Goal: Task Accomplishment & Management: Use online tool/utility

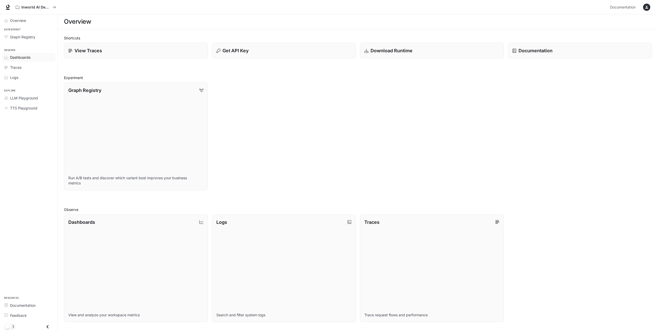
click at [29, 58] on span "Dashboards" at bounding box center [20, 57] width 20 height 5
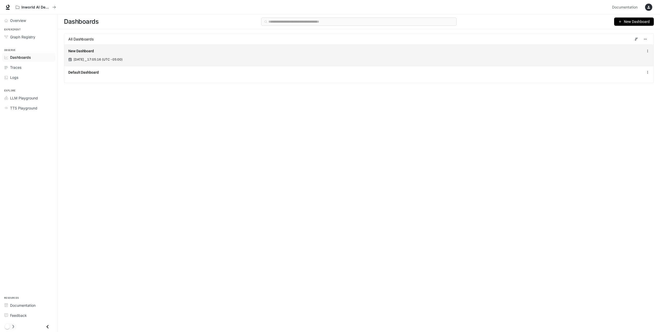
click at [95, 52] on div "New Dashboard" at bounding box center [239, 50] width 342 height 5
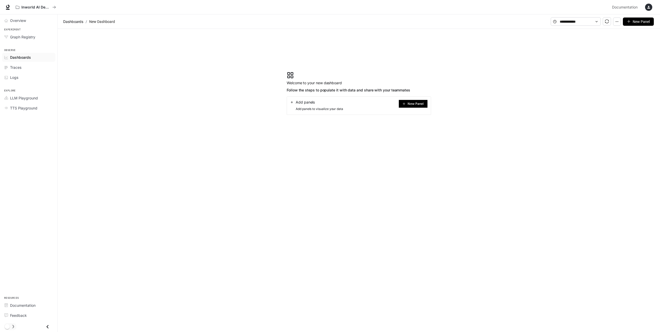
click at [407, 104] on button "New Panel" at bounding box center [413, 104] width 29 height 8
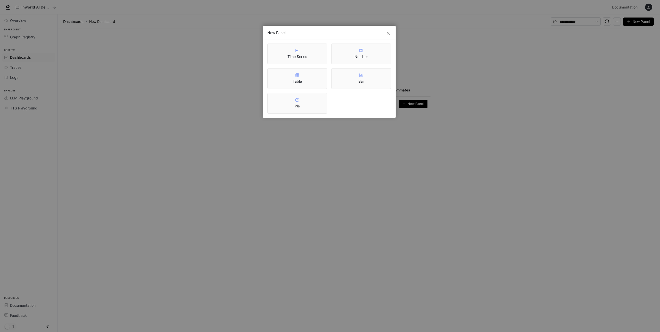
drag, startPoint x: 336, startPoint y: 84, endPoint x: 332, endPoint y: 99, distance: 15.6
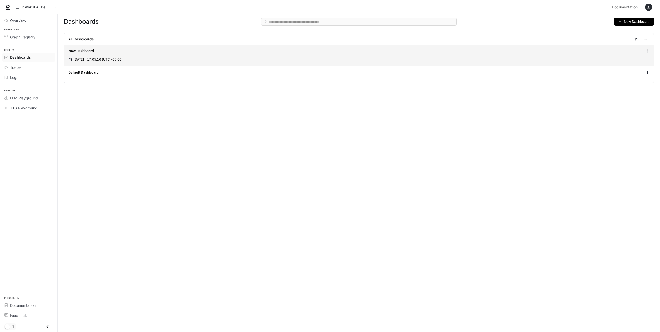
click at [115, 55] on div "New Dashboard Aug 15, 2025 ⎯ 17:05:16 (UTC -05:00)" at bounding box center [359, 55] width 590 height 21
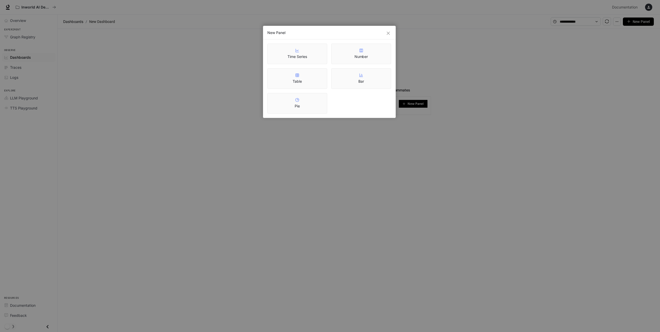
click at [363, 52] on icon at bounding box center [361, 50] width 4 height 4
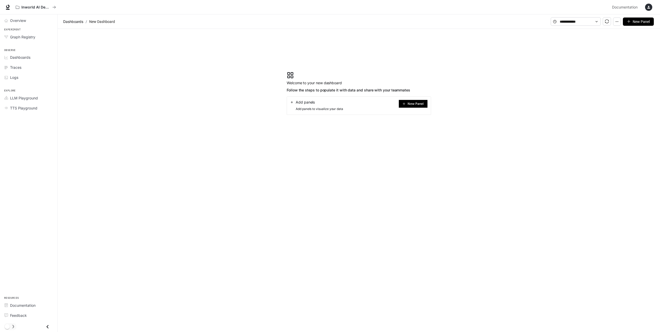
click at [645, 8] on div "button" at bounding box center [648, 7] width 7 height 7
click at [70, 38] on div at bounding box center [330, 166] width 660 height 332
click at [56, 7] on button "Inworld AI Demos" at bounding box center [35, 7] width 45 height 10
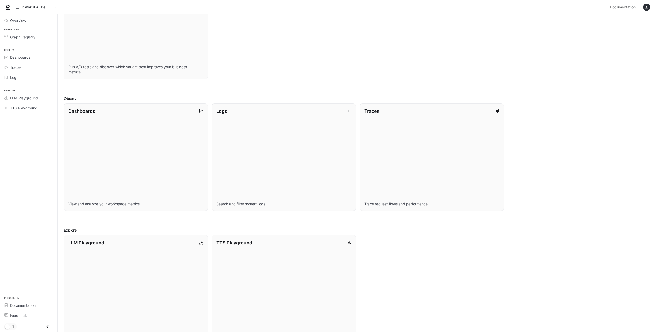
scroll to position [128, 0]
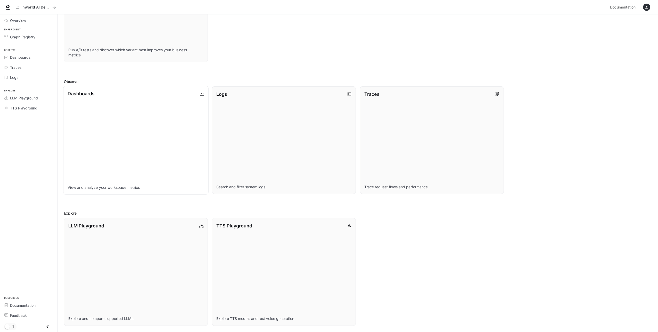
click at [140, 132] on link "Dashboards View and analyze your workspace metrics" at bounding box center [135, 140] width 145 height 109
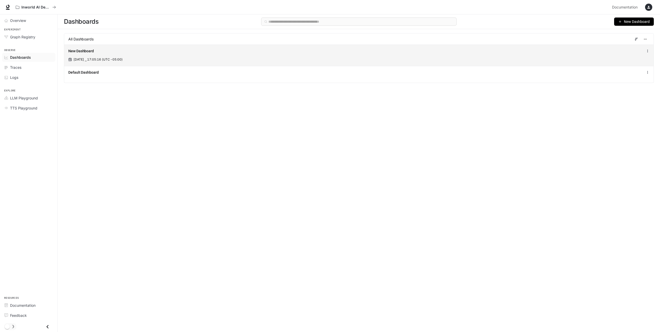
click at [123, 61] on span "Aug 15, 2025 ⎯ 17:05:16 (UTC -05:00)" at bounding box center [98, 59] width 49 height 5
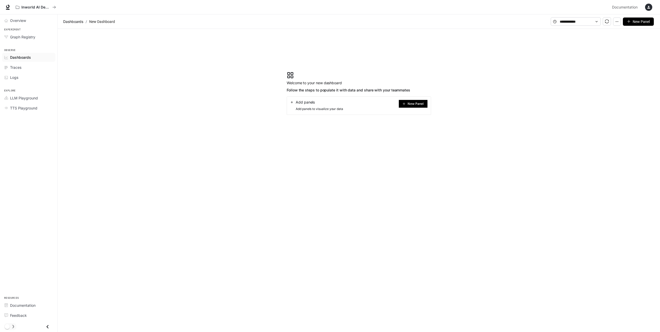
click at [412, 100] on button "New Panel" at bounding box center [413, 104] width 29 height 8
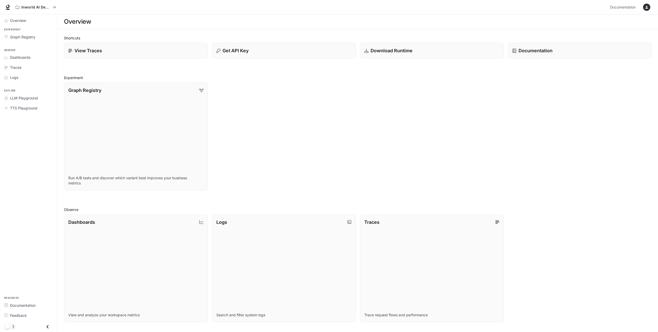
click at [647, 5] on icon "button" at bounding box center [647, 7] width 4 height 4
click at [647, 5] on div at bounding box center [330, 166] width 660 height 332
